Goal: Task Accomplishment & Management: Manage account settings

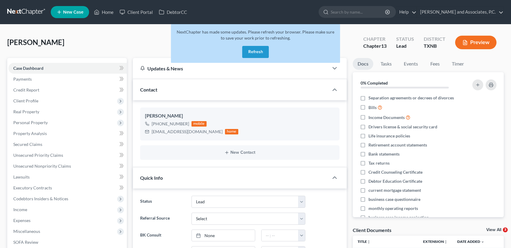
select select "8"
select select "0"
click at [253, 52] on button "Refresh" at bounding box center [255, 52] width 27 height 12
select select "8"
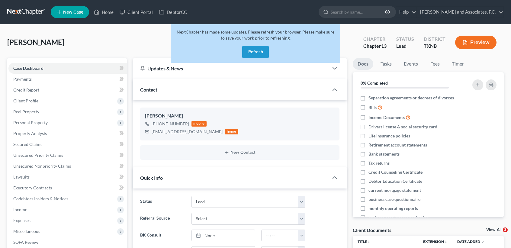
select select "0"
click at [261, 49] on button "Refresh" at bounding box center [255, 52] width 27 height 12
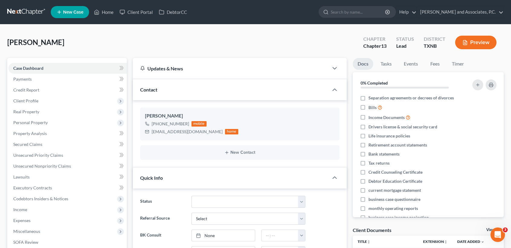
scroll to position [2491, 0]
click at [102, 13] on link "Home" at bounding box center [104, 12] width 26 height 11
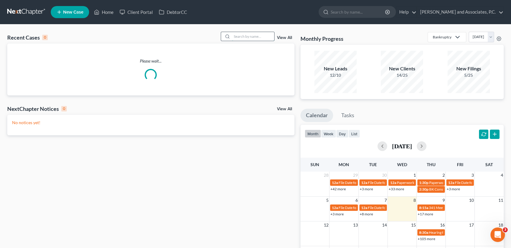
click at [240, 37] on input "search" at bounding box center [253, 36] width 42 height 9
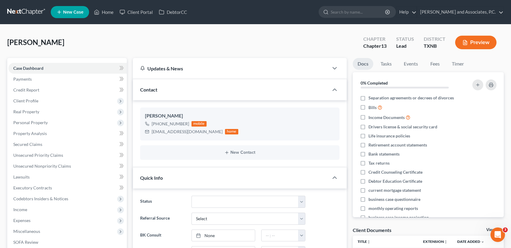
drag, startPoint x: 111, startPoint y: 40, endPoint x: 125, endPoint y: 79, distance: 41.5
click at [114, 41] on div "Rodgers, Kenneth Upgraded Chapter Chapter 13 Status Lead District TXNB Preview" at bounding box center [255, 45] width 496 height 26
click at [94, 9] on icon at bounding box center [96, 11] width 5 height 7
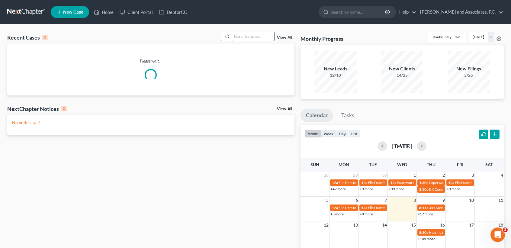
click at [268, 38] on input "search" at bounding box center [253, 36] width 42 height 9
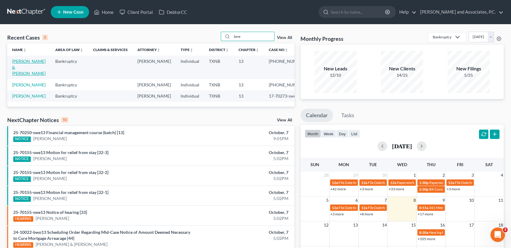
type input "lane"
click at [23, 67] on link "Lane, James & Debbie" at bounding box center [29, 67] width 34 height 17
select select "1"
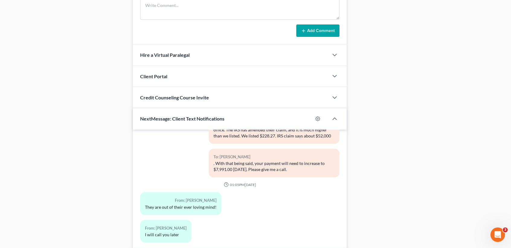
scroll to position [522, 0]
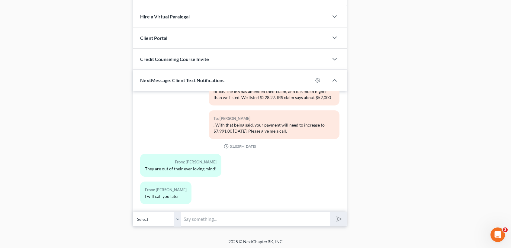
click at [256, 224] on input "text" at bounding box center [255, 219] width 149 height 15
click at [294, 221] on input "text" at bounding box center [255, 219] width 149 height 15
click at [319, 218] on input "Debbie, this is a reminder that your monthly payment" at bounding box center [255, 219] width 149 height 15
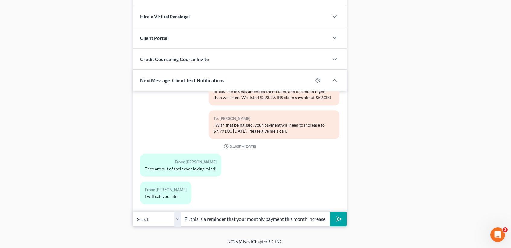
scroll to position [0, 35]
type input "Debbie, this is a reminder that your monthly payment this month increases to $7…"
click at [330, 212] on button "submit" at bounding box center [338, 219] width 17 height 14
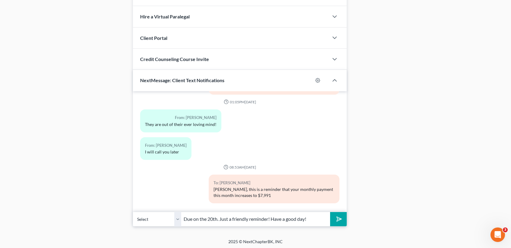
type input "Due on the 20th. Just a friendly reminder! Have a good day!"
click at [330, 212] on button "submit" at bounding box center [338, 219] width 17 height 14
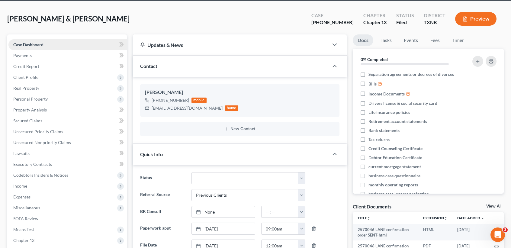
scroll to position [0, 0]
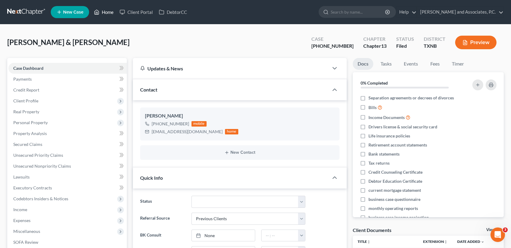
click at [104, 15] on link "Home" at bounding box center [104, 12] width 26 height 11
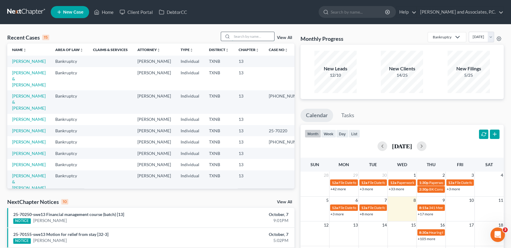
click at [245, 39] on input "search" at bounding box center [253, 36] width 42 height 9
type input "[PERSON_NAME]"
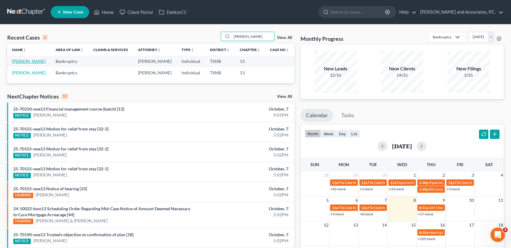
click at [28, 61] on link "[PERSON_NAME]" at bounding box center [29, 61] width 34 height 5
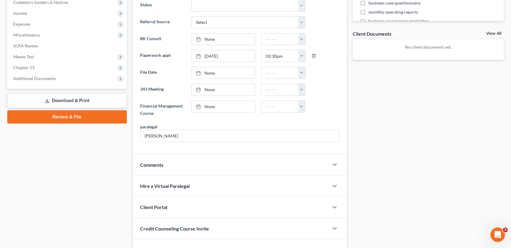
scroll to position [201, 0]
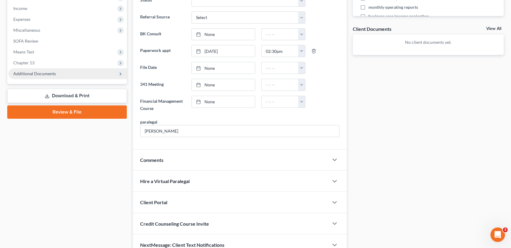
click at [57, 76] on span "Additional Documents" at bounding box center [67, 73] width 118 height 11
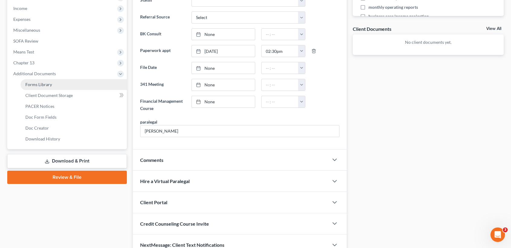
click at [46, 79] on link "Forms Library" at bounding box center [74, 84] width 106 height 11
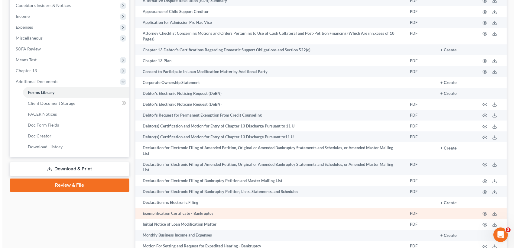
scroll to position [240, 0]
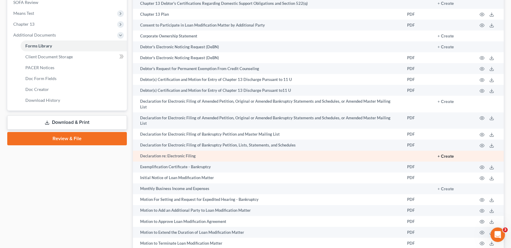
click at [449, 155] on button "+ Create" at bounding box center [446, 156] width 16 height 4
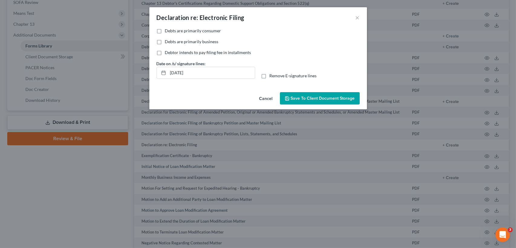
click at [201, 31] on span "Debts are primarily consumer" at bounding box center [193, 30] width 56 height 5
click at [171, 31] on input "Debts are primarily consumer" at bounding box center [169, 30] width 4 height 4
checkbox input "true"
click at [274, 77] on span "Remove E-signature lines" at bounding box center [292, 75] width 47 height 5
click at [274, 77] on input "Remove E-signature lines" at bounding box center [274, 75] width 4 height 4
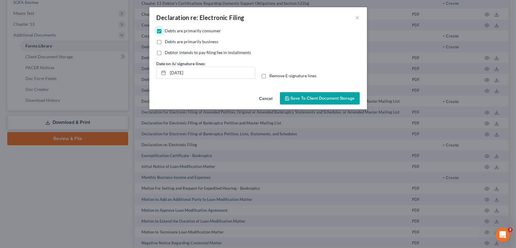
checkbox input "true"
click at [328, 96] on span "Save to Client Document Storage" at bounding box center [323, 98] width 64 height 5
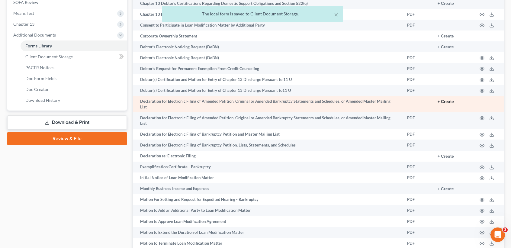
click at [447, 101] on button "+ Create" at bounding box center [446, 102] width 16 height 4
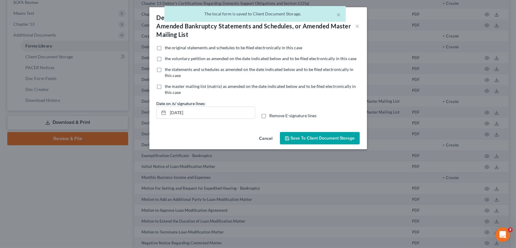
drag, startPoint x: 229, startPoint y: 119, endPoint x: 208, endPoint y: 105, distance: 25.5
click at [166, 117] on div "Date on /s/ signature lines: 10/08/2025 Remove E-signature lines" at bounding box center [257, 111] width 209 height 23
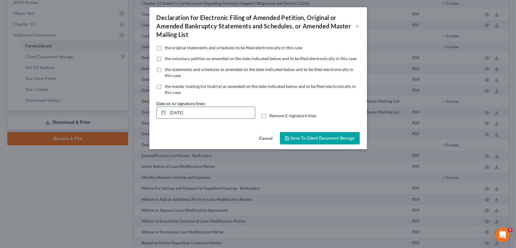
click at [223, 113] on input "[DATE]" at bounding box center [211, 112] width 87 height 11
drag, startPoint x: 219, startPoint y: 113, endPoint x: 159, endPoint y: 119, distance: 61.0
click at [160, 120] on div "Date on /s/ signature lines: 10/08/2025 Remove E-signature lines" at bounding box center [257, 111] width 209 height 23
click at [269, 114] on label "Remove E-signature lines" at bounding box center [292, 116] width 47 height 6
click at [272, 114] on input "Remove E-signature lines" at bounding box center [274, 115] width 4 height 4
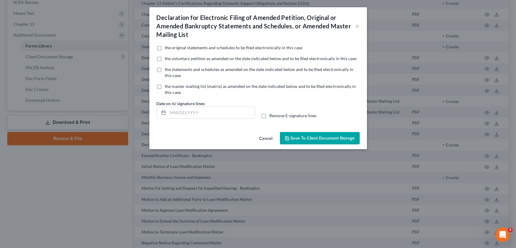
checkbox input "true"
click at [297, 137] on span "Save to Client Document Storage" at bounding box center [323, 138] width 64 height 5
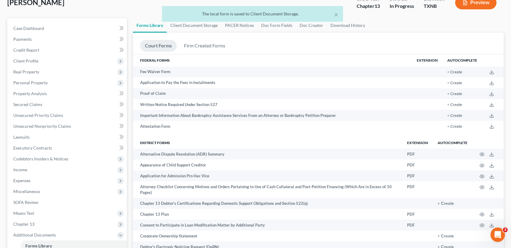
scroll to position [0, 0]
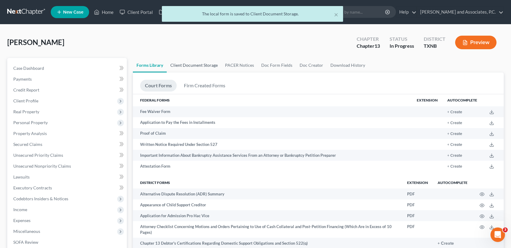
click at [197, 64] on link "Client Document Storage" at bounding box center [194, 65] width 55 height 14
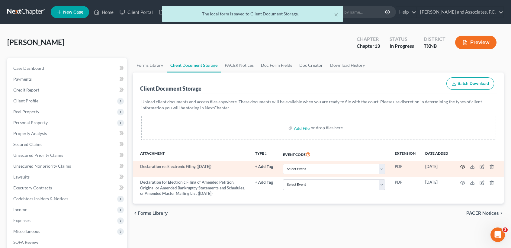
click at [462, 166] on icon "button" at bounding box center [462, 166] width 5 height 5
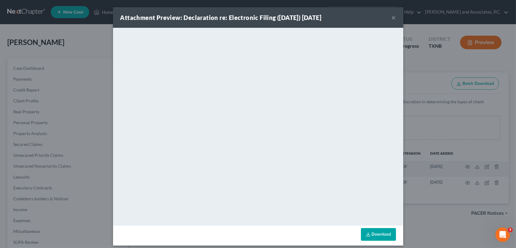
click at [391, 16] on button "×" at bounding box center [393, 17] width 4 height 7
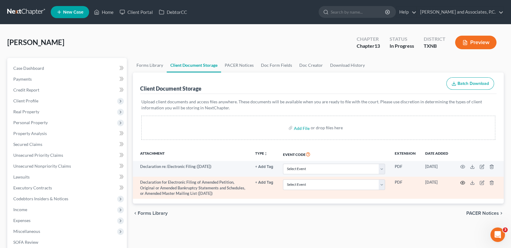
click at [461, 183] on icon "button" at bounding box center [462, 182] width 5 height 5
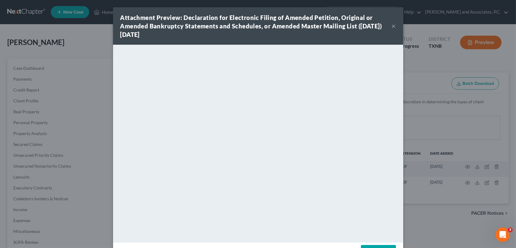
click at [391, 25] on button "×" at bounding box center [393, 25] width 4 height 7
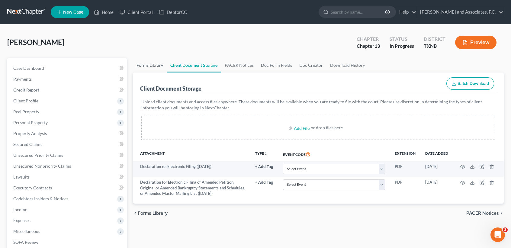
click at [148, 66] on link "Forms Library" at bounding box center [150, 65] width 34 height 14
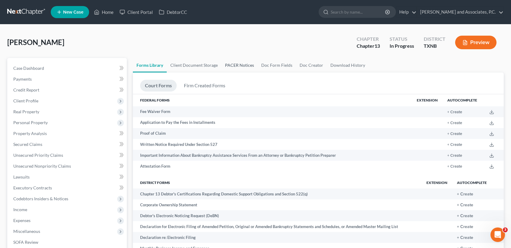
click at [229, 62] on link "PACER Notices" at bounding box center [239, 65] width 36 height 14
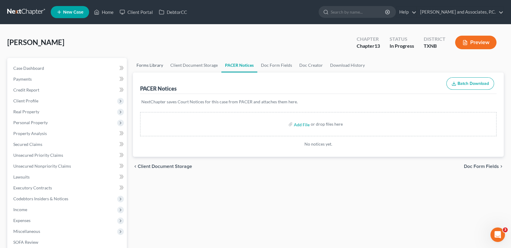
click at [143, 63] on link "Forms Library" at bounding box center [150, 65] width 34 height 14
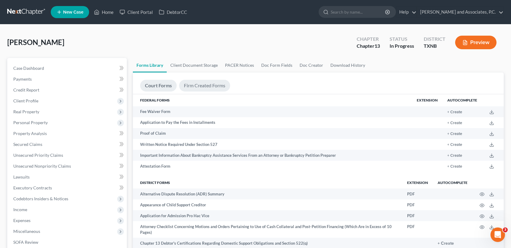
click at [208, 91] on link "Firm Created Forms" at bounding box center [204, 86] width 51 height 12
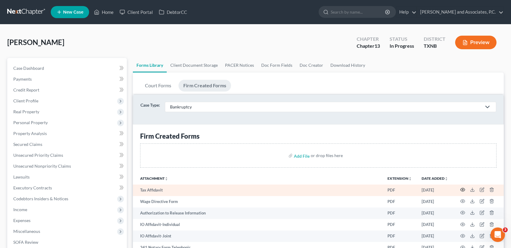
click at [461, 188] on icon "button" at bounding box center [463, 189] width 5 height 3
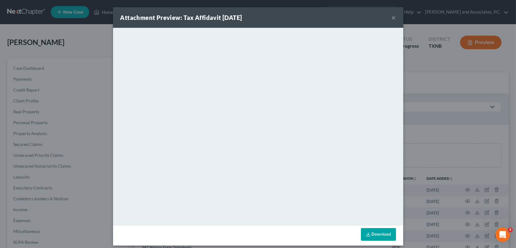
click at [385, 18] on div "Attachment Preview: Tax Affidavit 08/09/2021 ×" at bounding box center [258, 17] width 290 height 21
click at [391, 18] on button "×" at bounding box center [393, 17] width 4 height 7
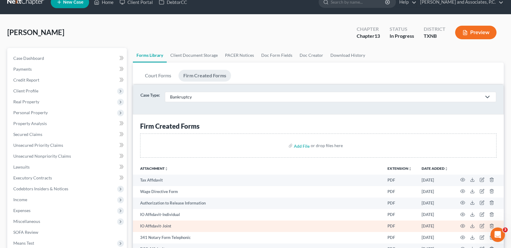
scroll to position [40, 0]
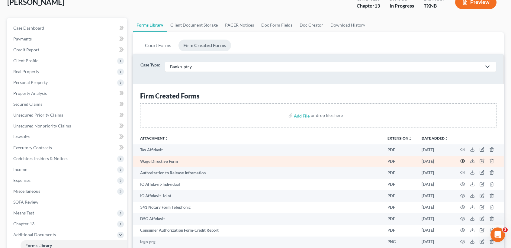
click at [464, 160] on icon "button" at bounding box center [462, 161] width 5 height 5
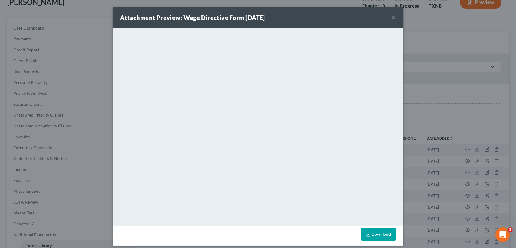
click at [392, 16] on button "×" at bounding box center [393, 17] width 4 height 7
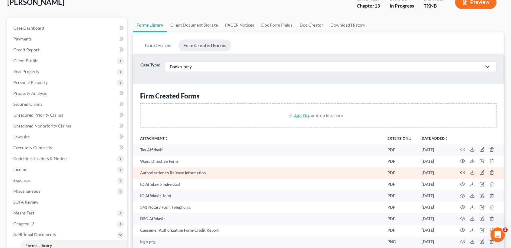
click at [464, 172] on icon "button" at bounding box center [462, 172] width 5 height 5
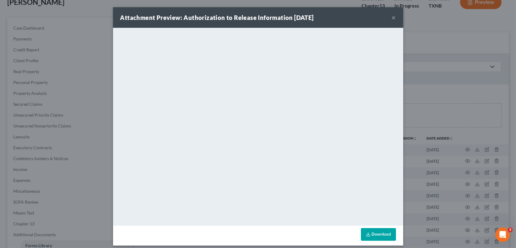
click at [392, 16] on button "×" at bounding box center [393, 17] width 4 height 7
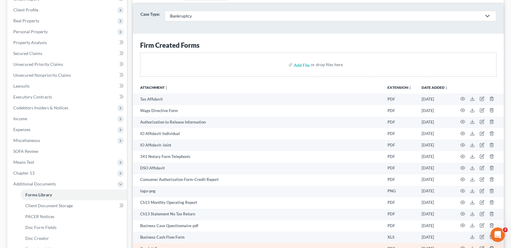
scroll to position [121, 0]
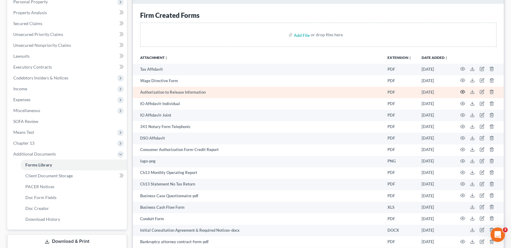
click at [464, 92] on icon "button" at bounding box center [462, 91] width 5 height 5
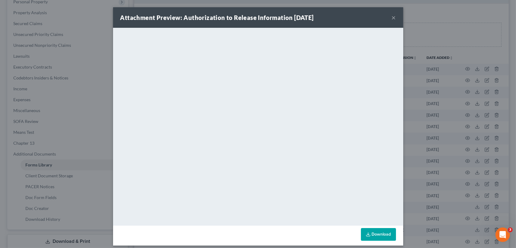
click at [388, 16] on div "Attachment Preview: Authorization to Release Information 08/11/2021 ×" at bounding box center [258, 17] width 290 height 21
click at [391, 16] on button "×" at bounding box center [393, 17] width 4 height 7
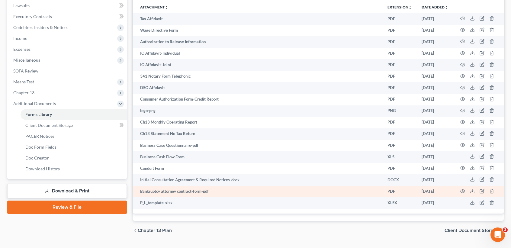
scroll to position [183, 0]
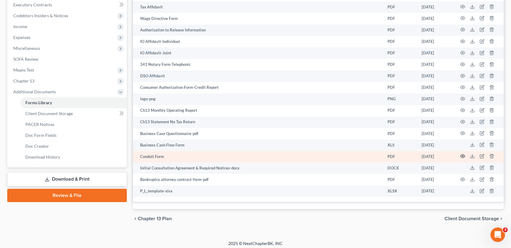
click at [464, 155] on icon "button" at bounding box center [463, 156] width 5 height 3
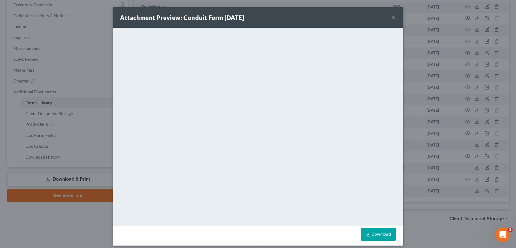
click at [391, 17] on button "×" at bounding box center [393, 17] width 4 height 7
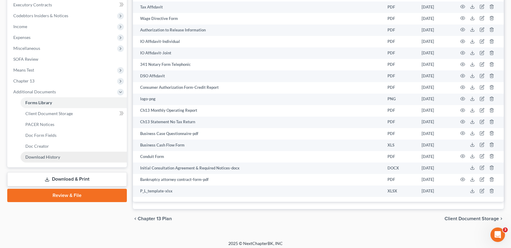
click at [59, 181] on link "Download & Print" at bounding box center [67, 179] width 120 height 14
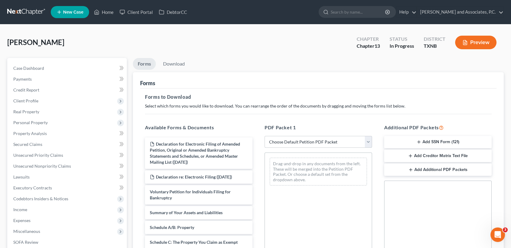
click at [330, 143] on select "Choose Default Petition PDF Packet Complete Bankruptcy Petition (all forms and …" at bounding box center [319, 142] width 108 height 12
select select "3"
click at [265, 136] on select "Choose Default Petition PDF Packet Complete Bankruptcy Petition (all forms and …" at bounding box center [319, 142] width 108 height 12
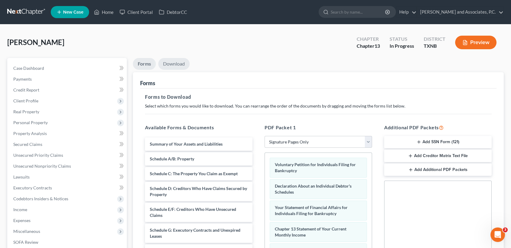
drag, startPoint x: 286, startPoint y: 50, endPoint x: 162, endPoint y: 67, distance: 125.9
click at [285, 50] on div "Rickman, Kelly Upgraded Chapter Chapter 13 Status In Progress District TXNB Pre…" at bounding box center [255, 45] width 496 height 26
click at [25, 73] on ul "Case Dashboard Payments Invoices Payments Payments Credit Report Client Profile" at bounding box center [67, 171] width 118 height 217
click at [25, 72] on link "Case Dashboard" at bounding box center [67, 68] width 118 height 11
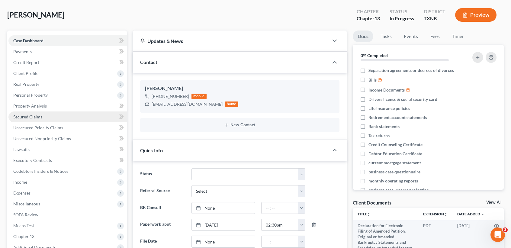
scroll to position [40, 0]
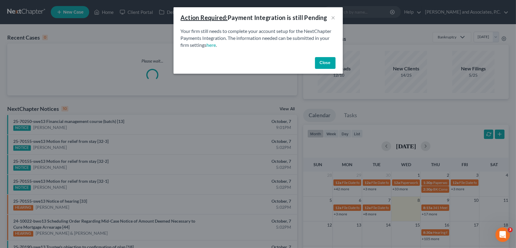
click at [324, 57] on button "Close" at bounding box center [325, 63] width 21 height 12
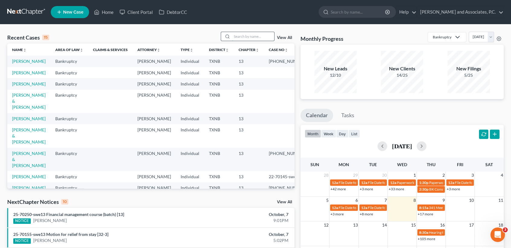
click at [251, 34] on input "search" at bounding box center [253, 36] width 42 height 9
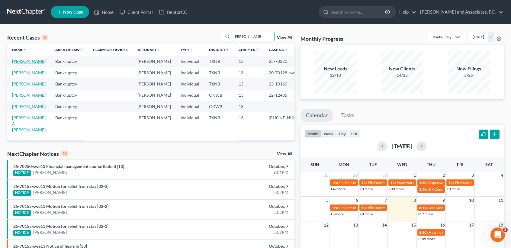
type input "powell"
click at [28, 63] on link "[PERSON_NAME]" at bounding box center [29, 61] width 34 height 5
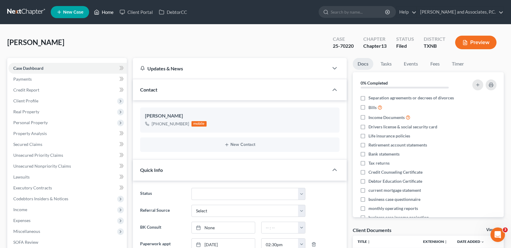
click at [104, 14] on link "Home" at bounding box center [104, 12] width 26 height 11
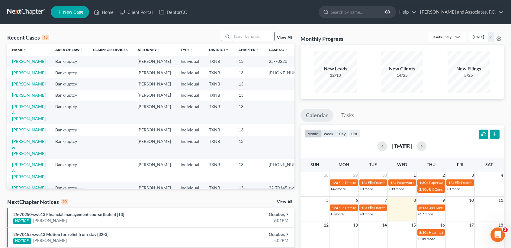
click at [256, 37] on input "search" at bounding box center [253, 36] width 42 height 9
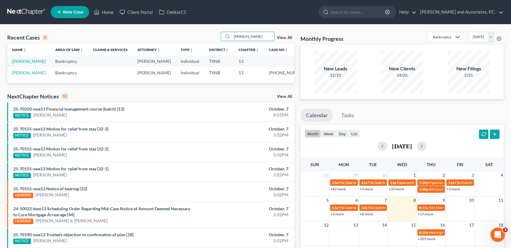
type input "winstel"
click at [16, 65] on td "[PERSON_NAME]" at bounding box center [28, 61] width 43 height 11
click at [18, 61] on link "[PERSON_NAME]" at bounding box center [29, 61] width 34 height 5
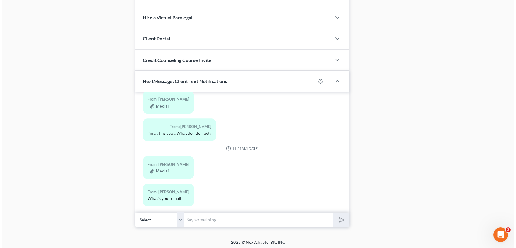
scroll to position [366, 0]
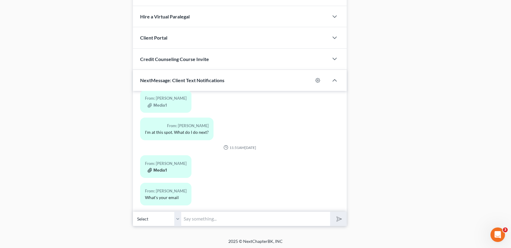
click at [161, 168] on button "Media1" at bounding box center [156, 170] width 19 height 5
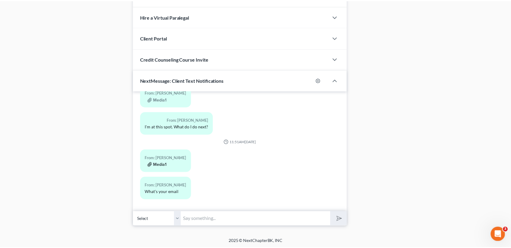
scroll to position [2146, 0]
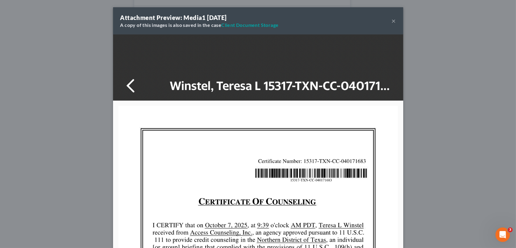
click at [391, 20] on button "×" at bounding box center [393, 20] width 4 height 7
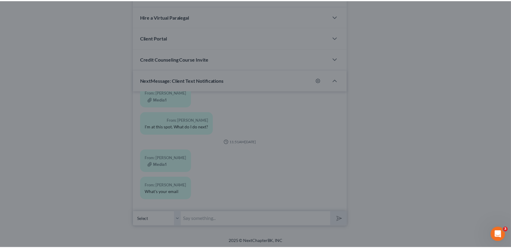
scroll to position [2152, 0]
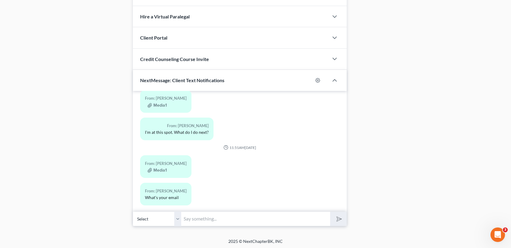
click at [245, 216] on input "text" at bounding box center [255, 218] width 149 height 15
type input "Thank you."
click at [330, 212] on button "submit" at bounding box center [338, 219] width 17 height 14
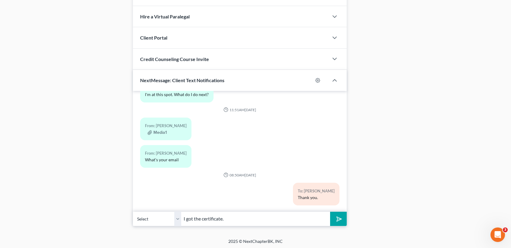
type input "I got the certificate."
click at [330, 212] on button "submit" at bounding box center [338, 219] width 17 height 14
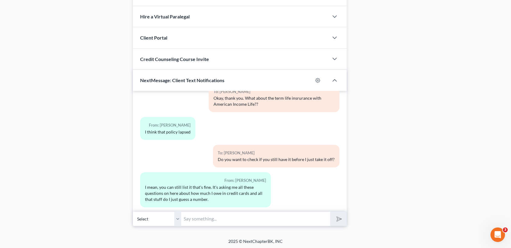
scroll to position [2016, 0]
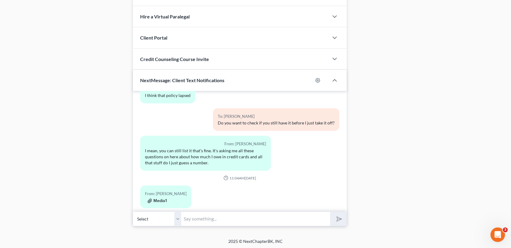
click at [161, 198] on button "Media1" at bounding box center [156, 200] width 19 height 5
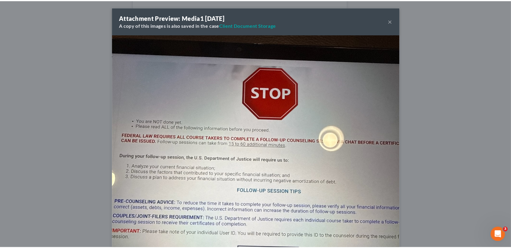
scroll to position [2051, 0]
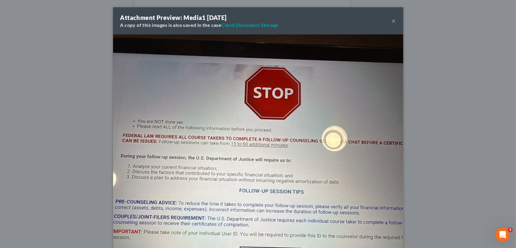
click at [394, 19] on div "Attachment Preview: Media1 10/07/2025 A copy of this images is also saved in th…" at bounding box center [258, 20] width 290 height 27
click at [391, 21] on button "×" at bounding box center [393, 20] width 4 height 7
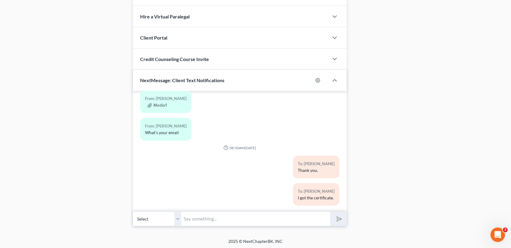
scroll to position [2217, 0]
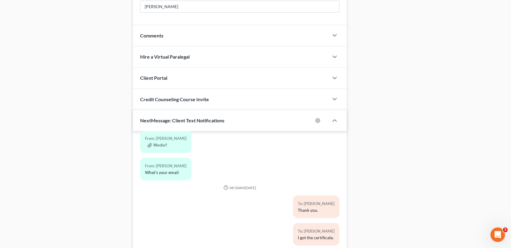
drag, startPoint x: 232, startPoint y: 217, endPoint x: 234, endPoint y: 221, distance: 4.2
click at [232, 223] on div "To: Teresa Winstel I got the certificate." at bounding box center [274, 236] width 137 height 27
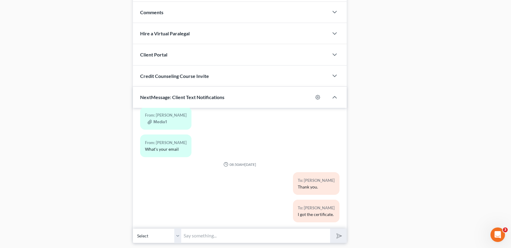
scroll to position [366, 0]
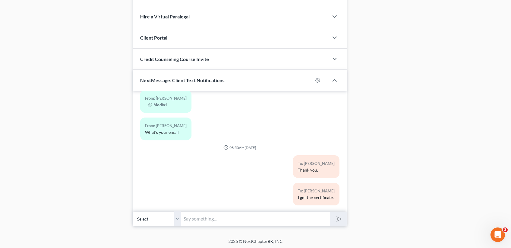
click at [279, 218] on input "text" at bounding box center [255, 218] width 149 height 15
click at [279, 218] on input "We only need to list the life insurance if its an active policy and I need to k…" at bounding box center [255, 218] width 149 height 15
type input "We only need to list the life insurance if its an active policy and I need to k…"
click at [336, 218] on icon "submit" at bounding box center [338, 219] width 8 height 8
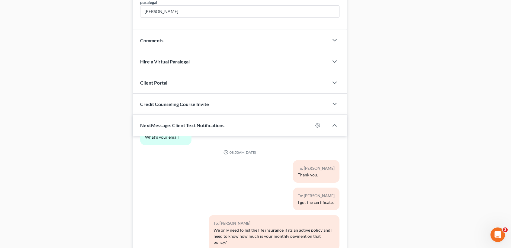
scroll to position [366, 0]
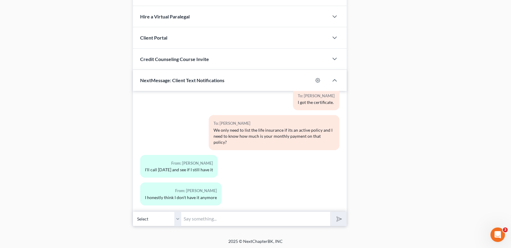
click at [284, 224] on input "text" at bounding box center [255, 218] width 149 height 15
type input "Okay, thank you."
click at [330, 212] on button "submit" at bounding box center [338, 219] width 17 height 14
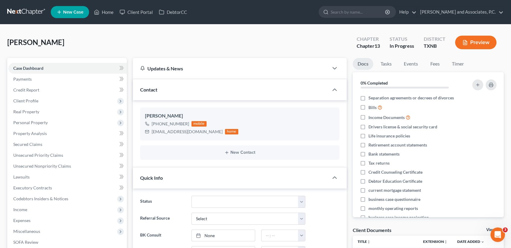
click at [99, 21] on nav "Home New Case Client Portal DebtorCC [PERSON_NAME] and Associates, P.C. [PERSON…" at bounding box center [255, 12] width 511 height 24
click at [106, 13] on link "Home" at bounding box center [104, 12] width 26 height 11
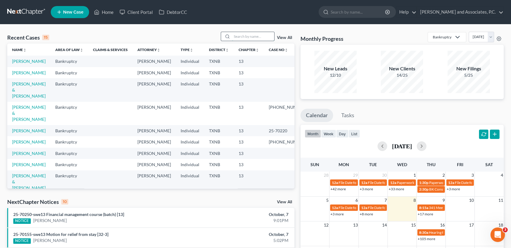
click at [266, 34] on input "search" at bounding box center [253, 36] width 42 height 9
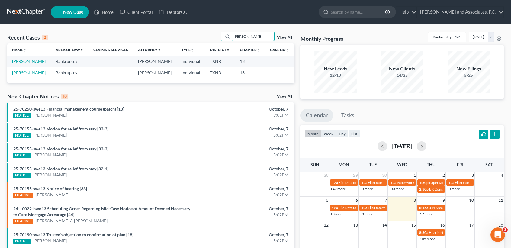
type input "[PERSON_NAME]"
click at [29, 75] on link "[PERSON_NAME]" at bounding box center [29, 72] width 34 height 5
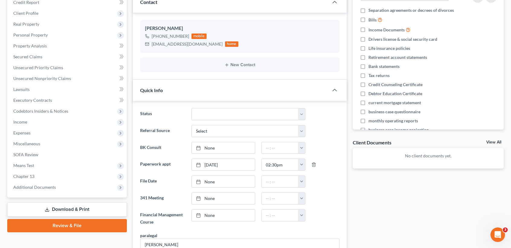
scroll to position [161, 0]
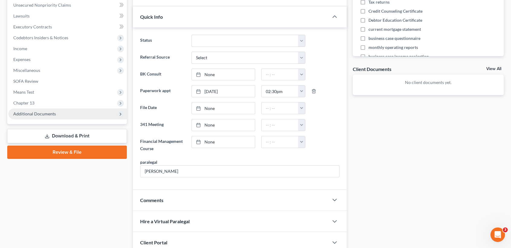
click at [43, 111] on span "Additional Documents" at bounding box center [34, 113] width 43 height 5
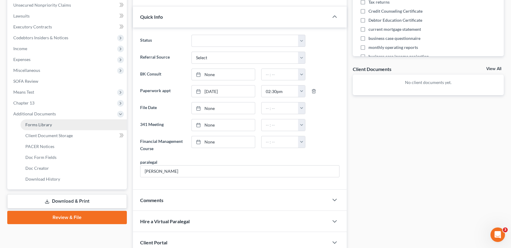
click at [44, 119] on link "Forms Library" at bounding box center [74, 124] width 106 height 11
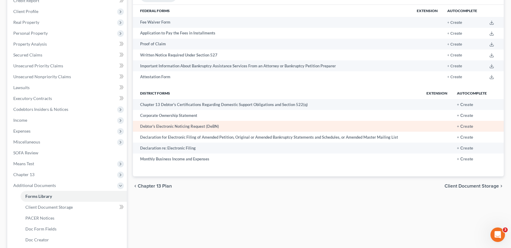
scroll to position [159, 0]
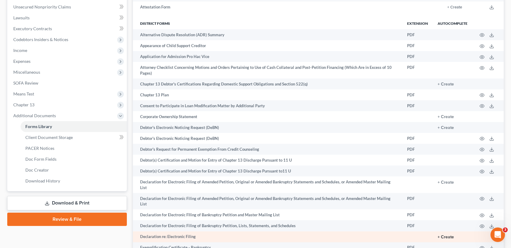
click at [444, 235] on button "+ Create" at bounding box center [446, 237] width 16 height 4
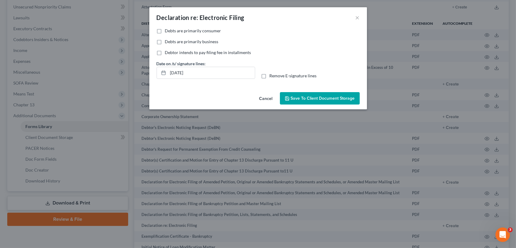
drag, startPoint x: 263, startPoint y: 75, endPoint x: 263, endPoint y: 80, distance: 5.1
click at [269, 75] on label "Remove E-signature lines" at bounding box center [292, 76] width 47 height 6
click at [272, 75] on input "Remove E-signature lines" at bounding box center [274, 75] width 4 height 4
checkbox input "true"
click at [297, 100] on span "Save to Client Document Storage" at bounding box center [323, 98] width 64 height 5
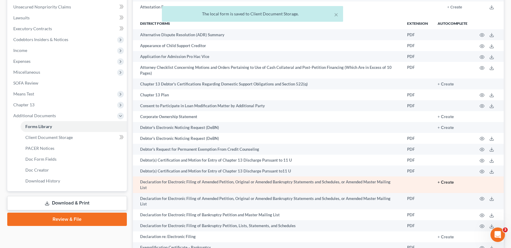
click at [448, 180] on button "+ Create" at bounding box center [446, 182] width 16 height 4
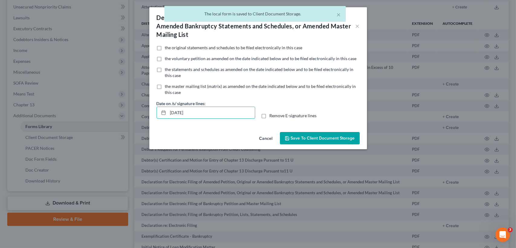
drag, startPoint x: 243, startPoint y: 113, endPoint x: 148, endPoint y: 115, distance: 95.7
click at [148, 115] on div "Declaration for Electronic Filing of Amended Petition, Original or Amended Bank…" at bounding box center [258, 124] width 516 height 248
click at [271, 117] on span "Remove E-signature lines" at bounding box center [292, 115] width 47 height 5
click at [272, 117] on input "Remove E-signature lines" at bounding box center [274, 115] width 4 height 4
checkbox input "true"
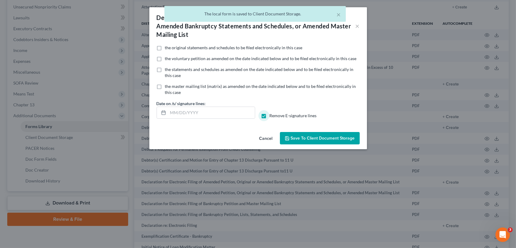
click at [311, 140] on span "Save to Client Document Storage" at bounding box center [323, 138] width 64 height 5
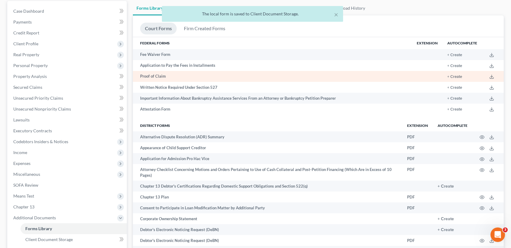
scroll to position [0, 0]
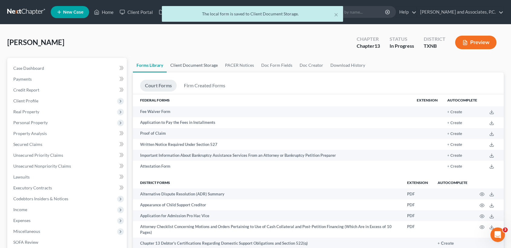
click at [192, 71] on link "Client Document Storage" at bounding box center [194, 65] width 55 height 14
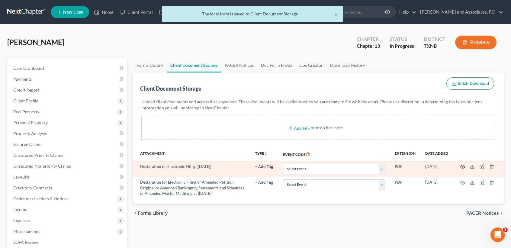
click at [463, 165] on icon "button" at bounding box center [462, 166] width 5 height 5
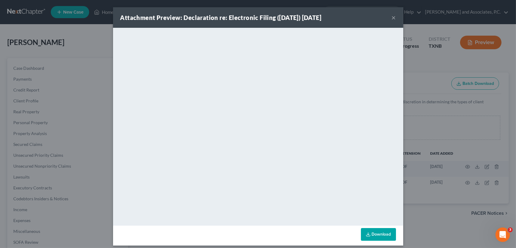
click at [391, 18] on button "×" at bounding box center [393, 17] width 4 height 7
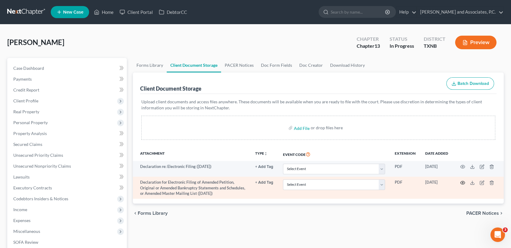
click at [463, 184] on icon "button" at bounding box center [463, 182] width 5 height 3
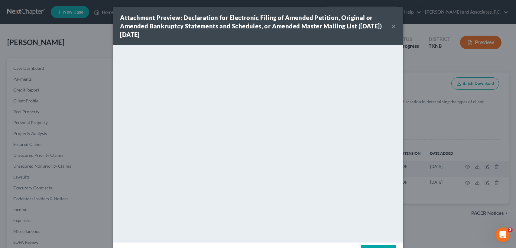
click at [391, 26] on button "×" at bounding box center [393, 25] width 4 height 7
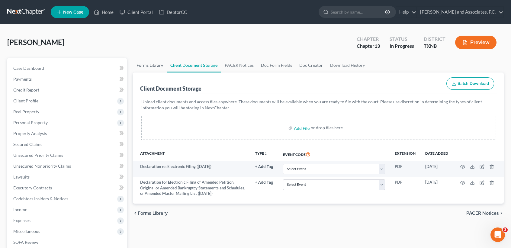
click at [150, 61] on link "Forms Library" at bounding box center [150, 65] width 34 height 14
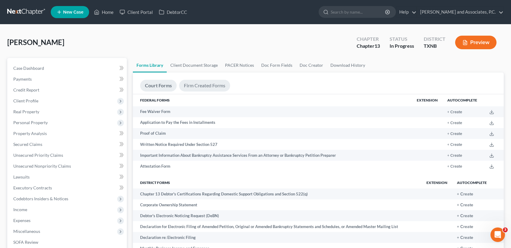
click at [214, 88] on link "Firm Created Forms" at bounding box center [204, 86] width 51 height 12
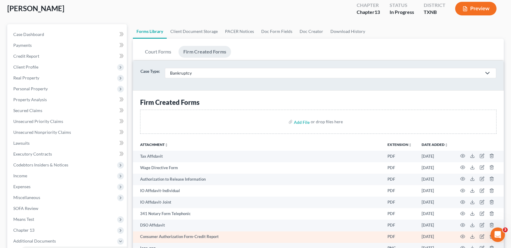
scroll to position [80, 0]
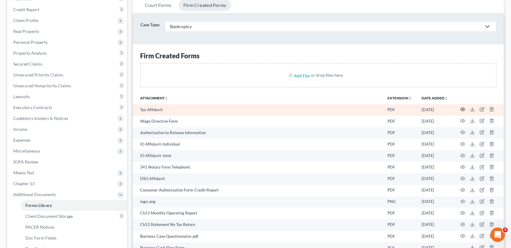
click at [461, 109] on icon "button" at bounding box center [462, 109] width 5 height 5
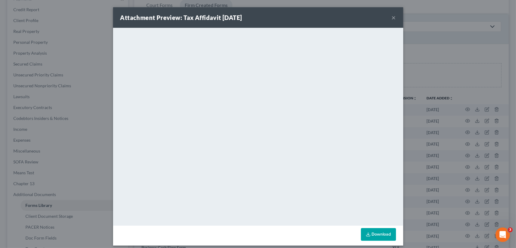
click at [391, 17] on button "×" at bounding box center [393, 17] width 4 height 7
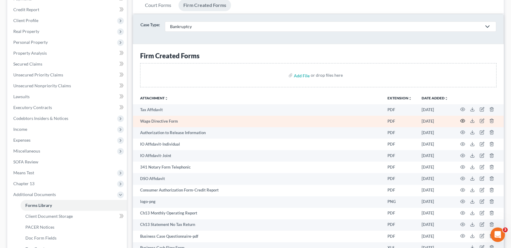
click at [463, 120] on icon "button" at bounding box center [462, 120] width 5 height 5
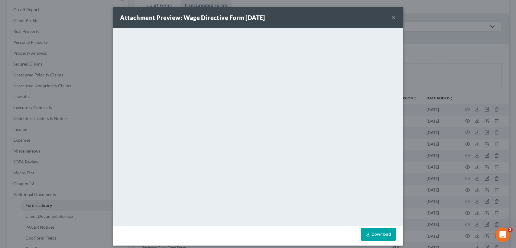
click at [391, 16] on button "×" at bounding box center [393, 17] width 4 height 7
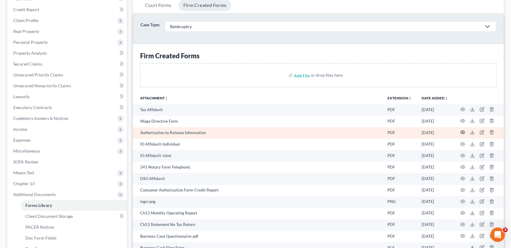
click at [463, 130] on icon "button" at bounding box center [462, 132] width 5 height 5
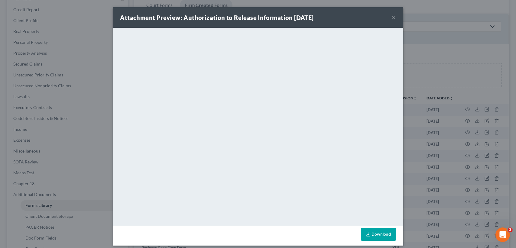
click at [391, 17] on button "×" at bounding box center [393, 17] width 4 height 7
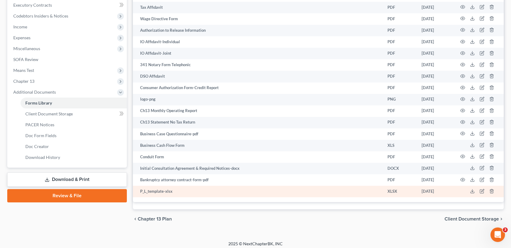
scroll to position [183, 0]
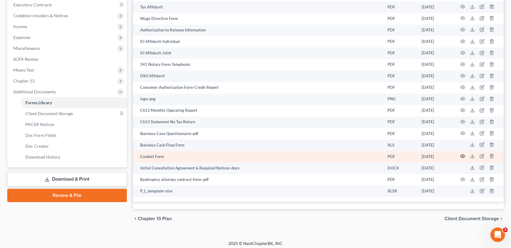
click at [462, 154] on icon "button" at bounding box center [462, 156] width 5 height 5
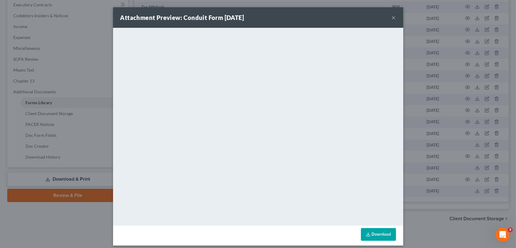
click at [392, 17] on button "×" at bounding box center [393, 17] width 4 height 7
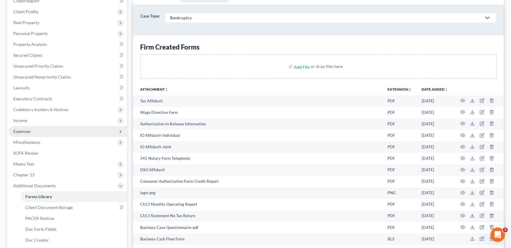
scroll to position [0, 0]
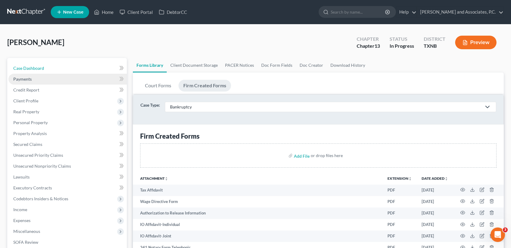
drag, startPoint x: 52, startPoint y: 71, endPoint x: 37, endPoint y: 82, distance: 19.4
click at [53, 71] on link "Case Dashboard" at bounding box center [67, 68] width 118 height 11
